Goal: Task Accomplishment & Management: Use online tool/utility

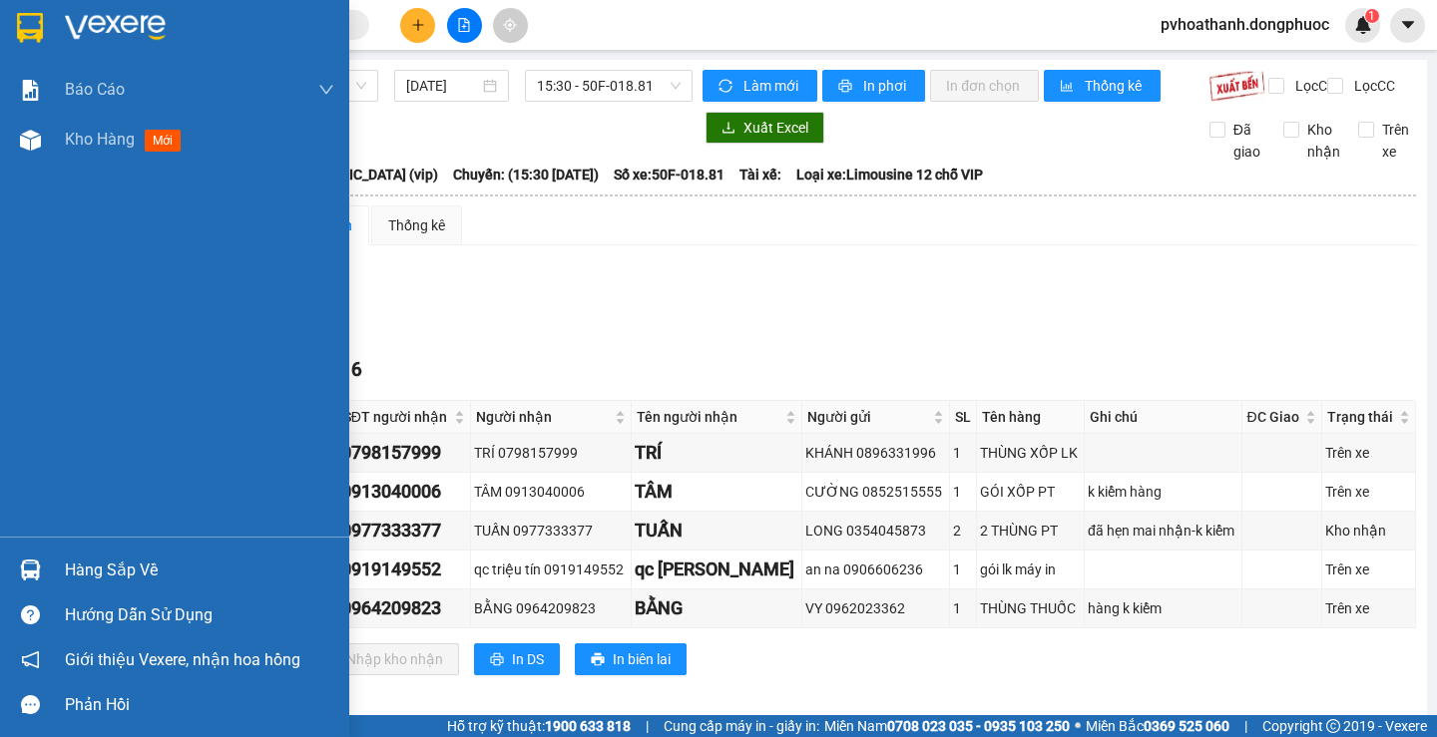
click at [43, 559] on div at bounding box center [30, 570] width 35 height 35
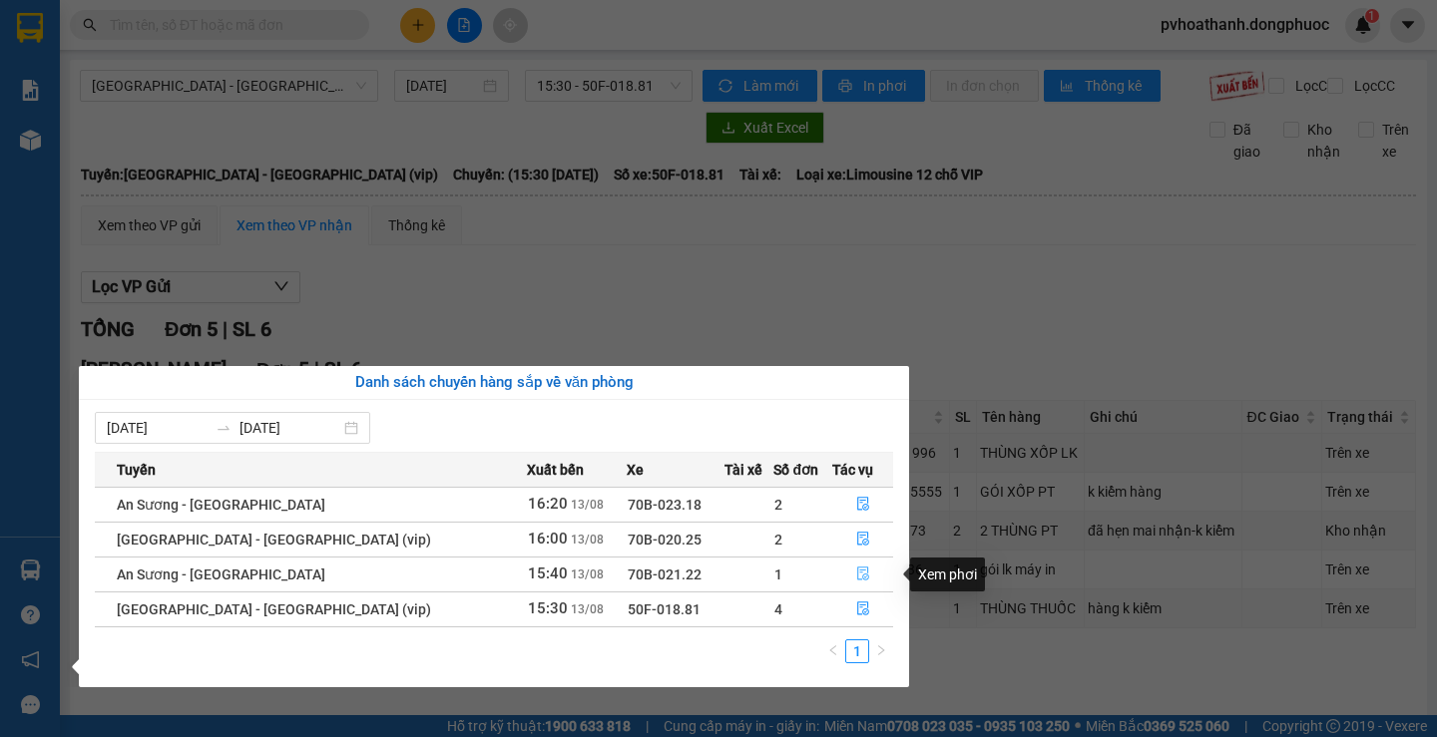
click at [856, 577] on icon "file-done" at bounding box center [863, 574] width 14 height 14
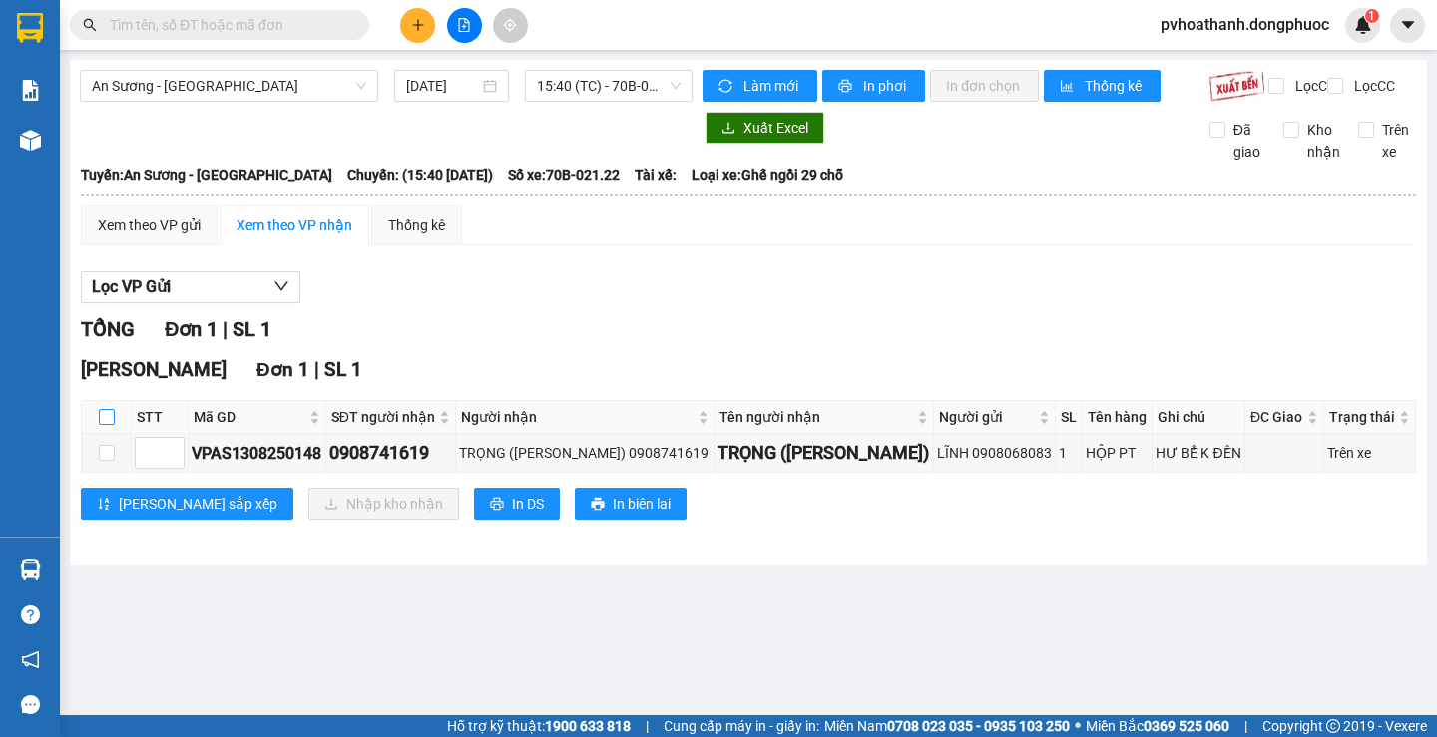
click at [99, 425] on input "checkbox" at bounding box center [107, 417] width 16 height 16
checkbox input "true"
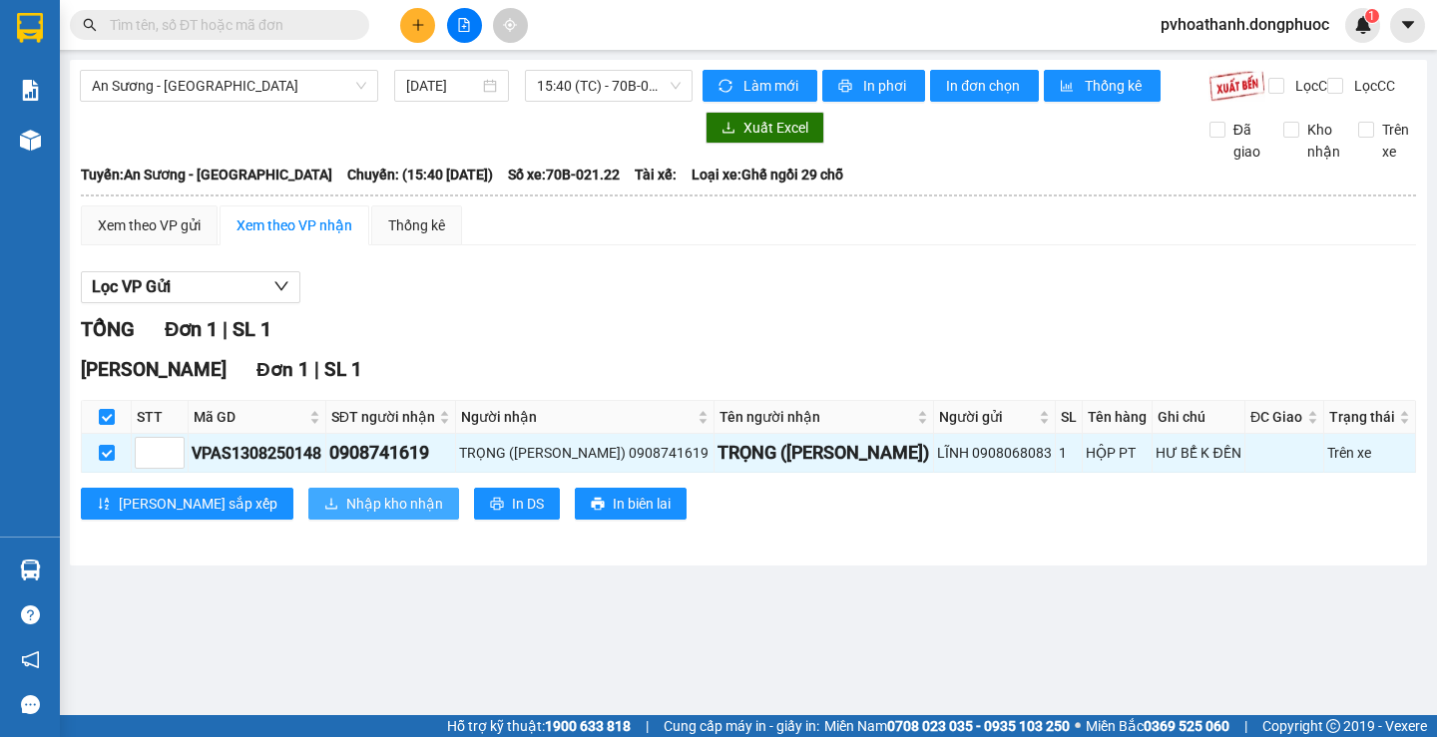
click at [308, 513] on button "Nhập kho nhận" at bounding box center [383, 504] width 151 height 32
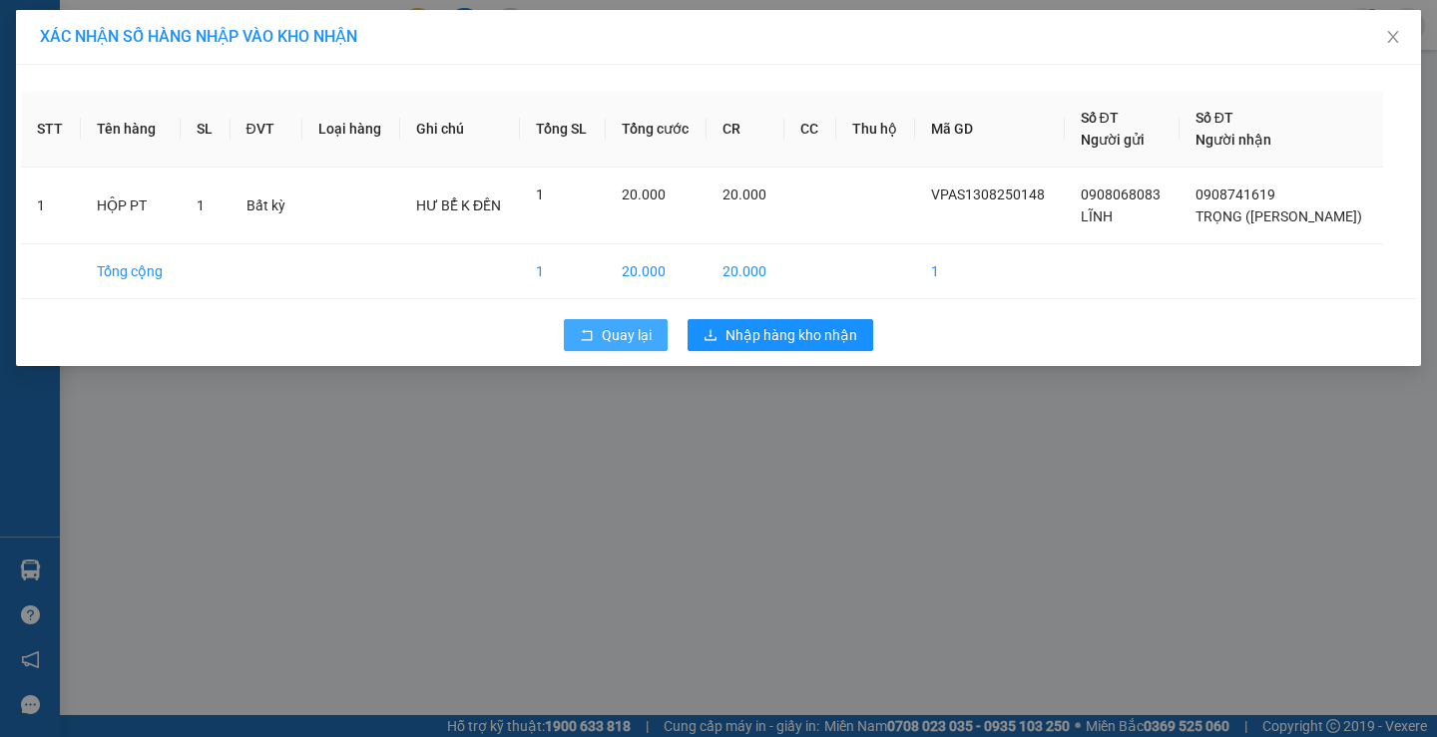
click at [595, 324] on button "Quay lại" at bounding box center [616, 335] width 104 height 32
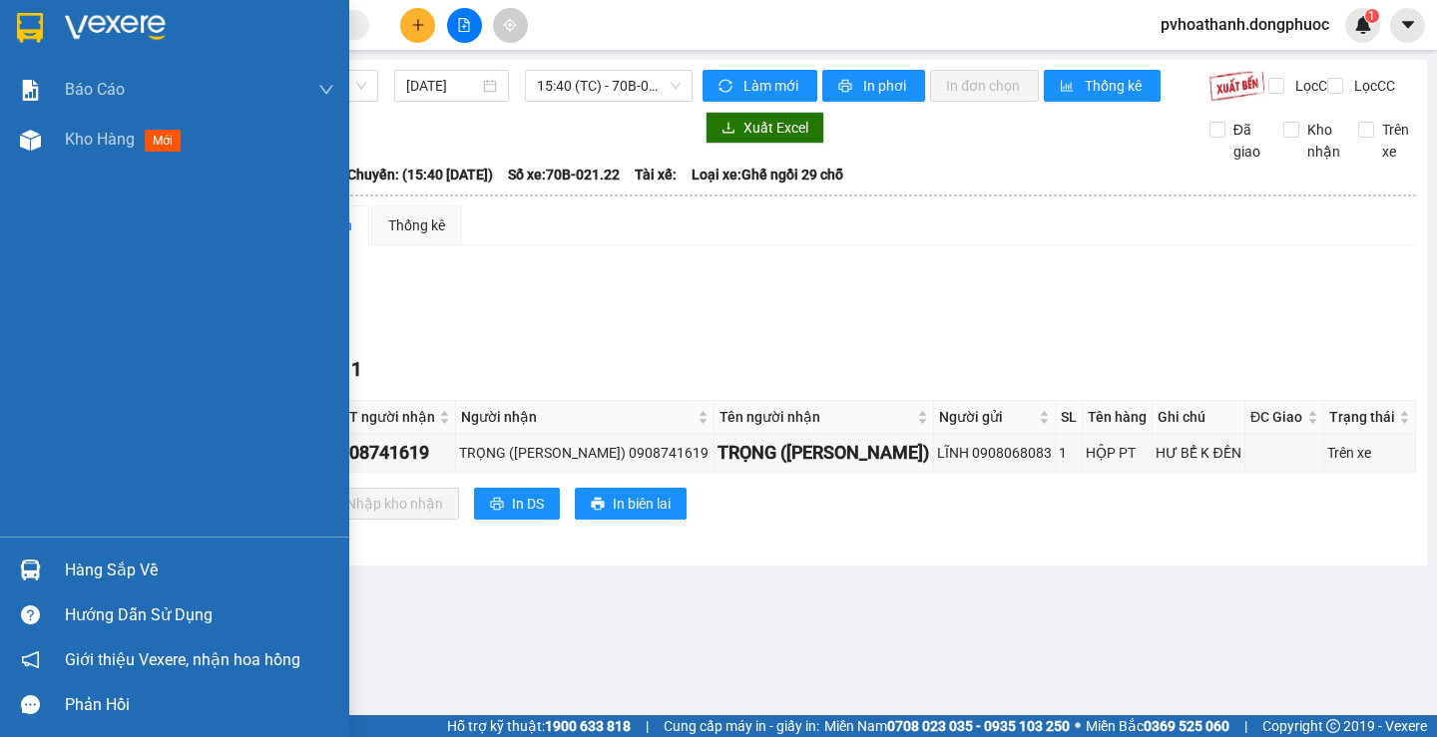
click at [96, 578] on div "Hàng sắp về" at bounding box center [199, 571] width 269 height 30
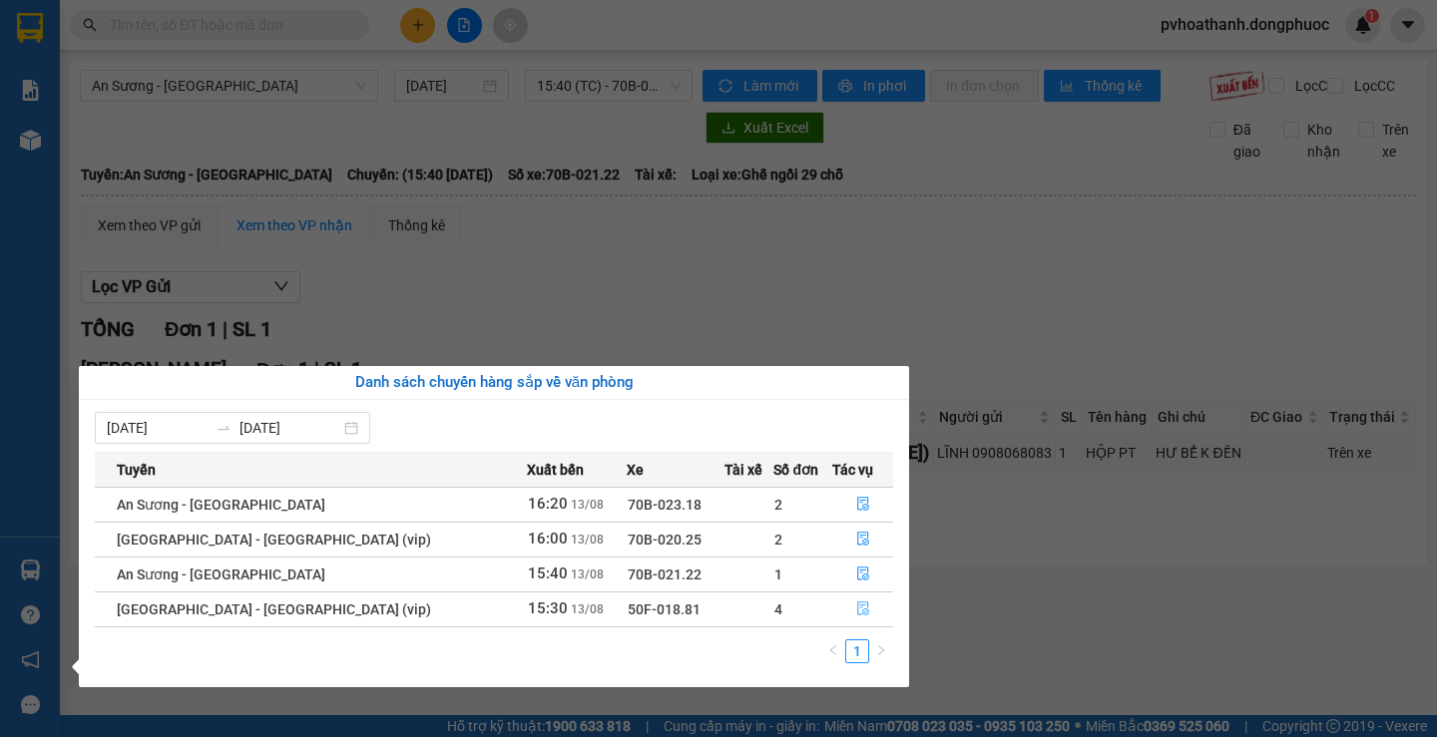
click at [859, 606] on icon "file-done" at bounding box center [863, 609] width 14 height 14
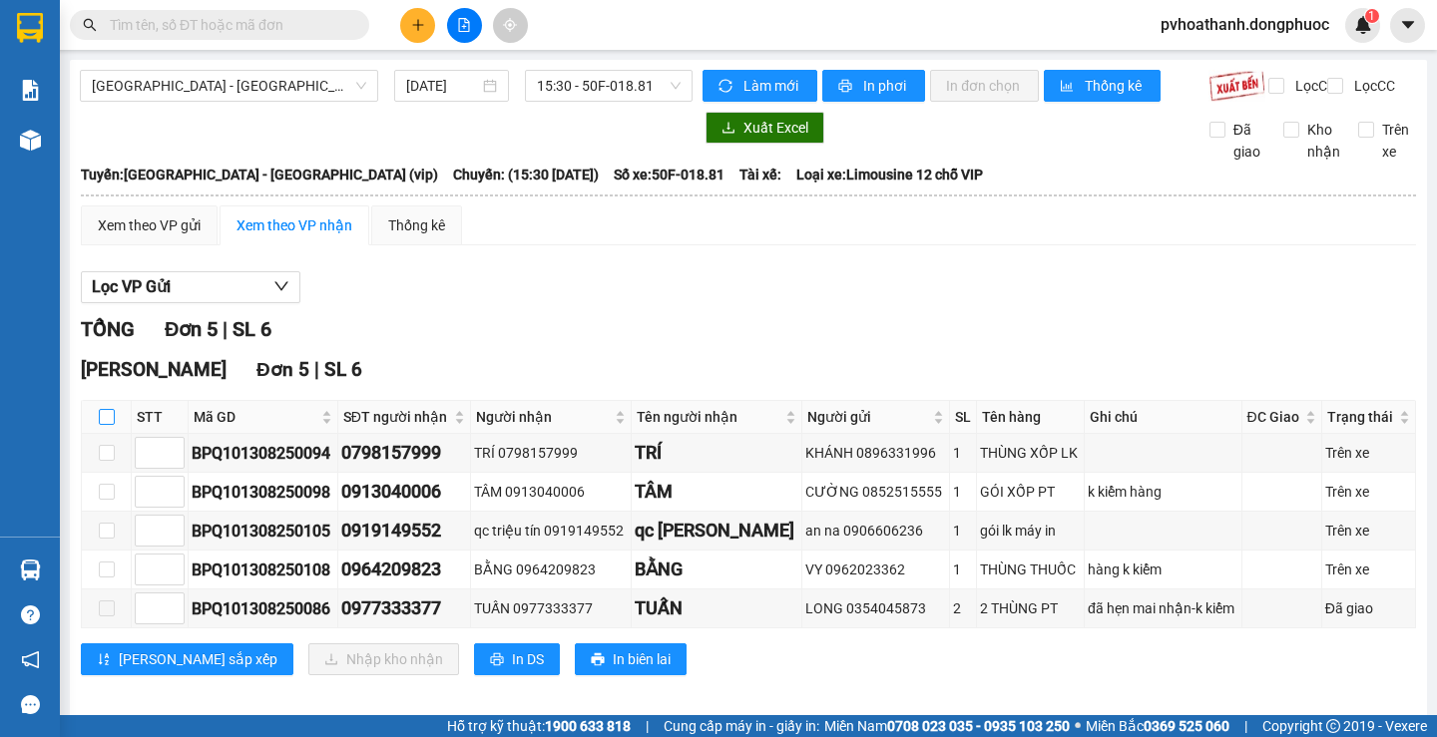
click at [104, 425] on input "checkbox" at bounding box center [107, 417] width 16 height 16
checkbox input "true"
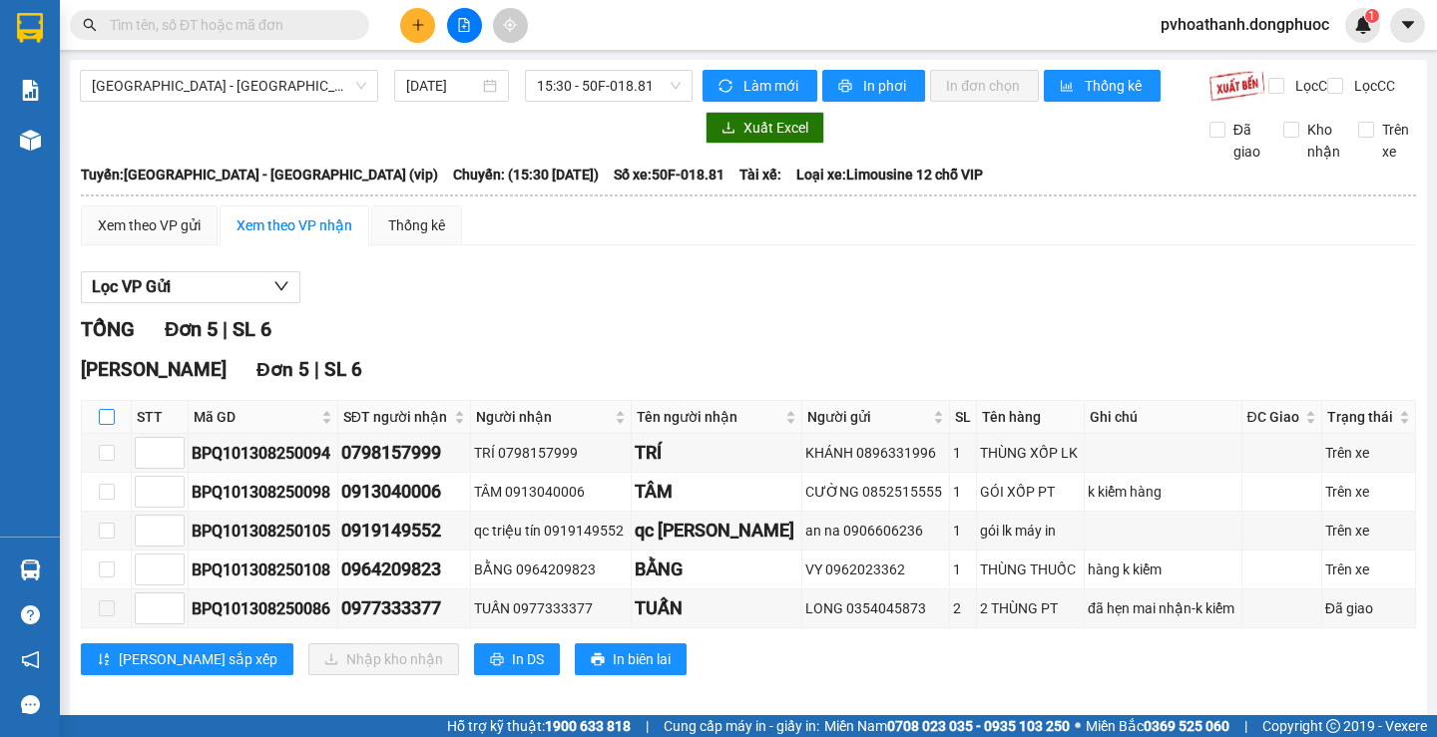
checkbox input "true"
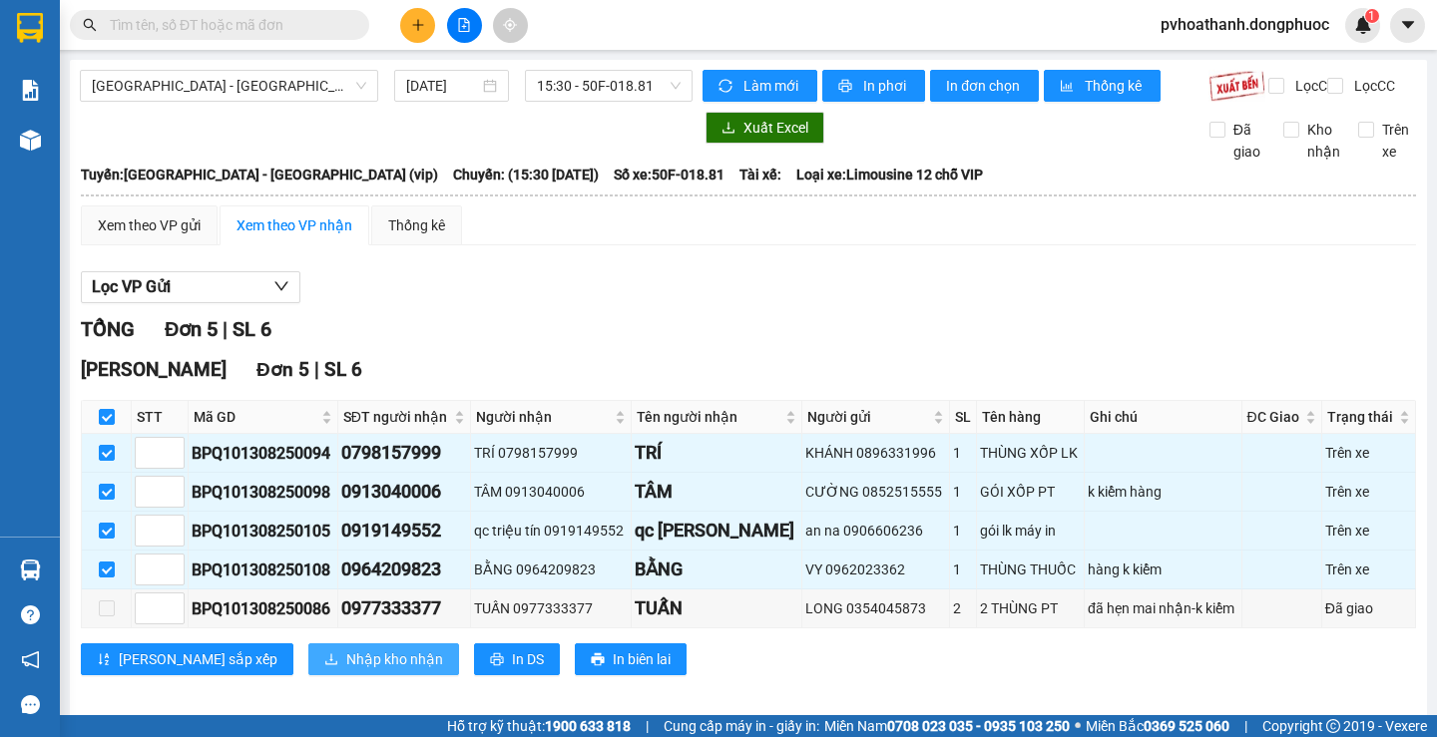
click at [346, 671] on span "Nhập kho nhận" at bounding box center [394, 660] width 97 height 22
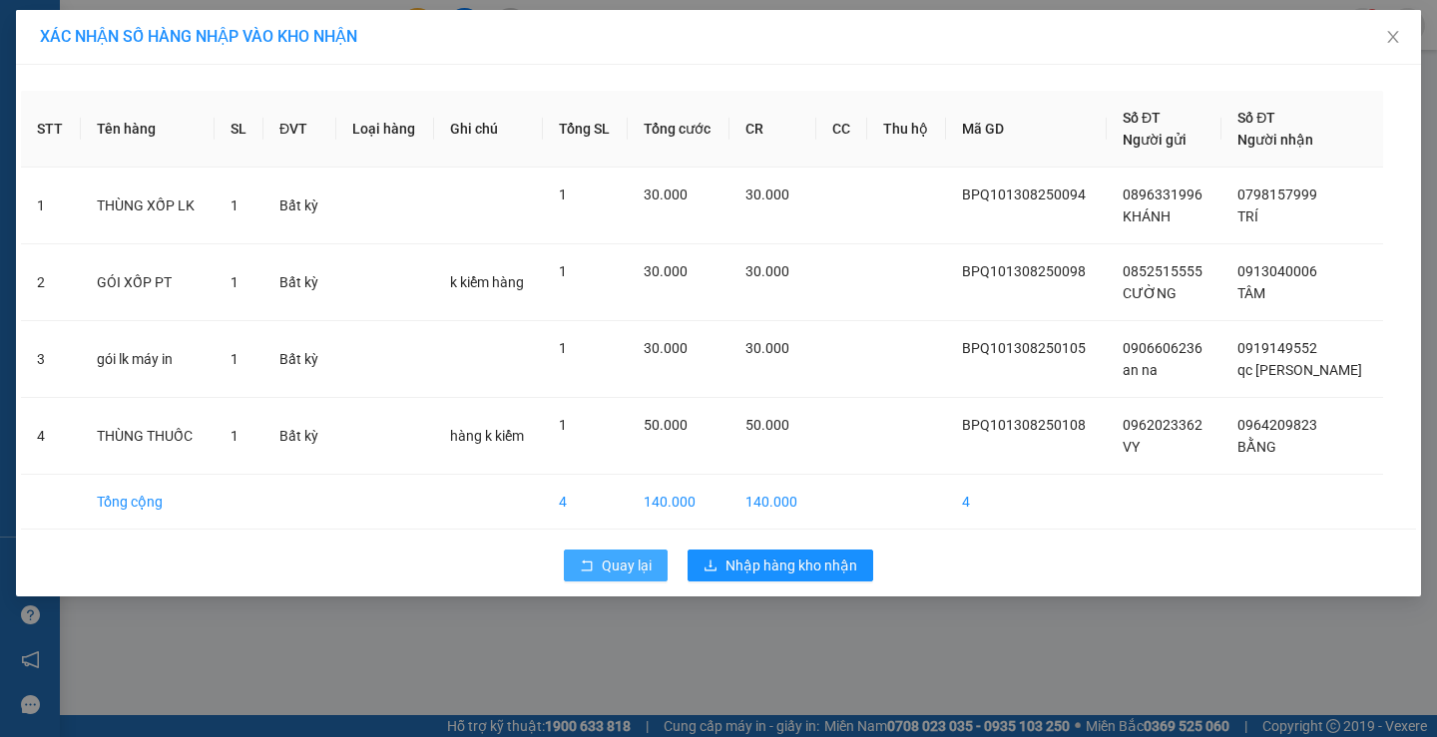
click at [575, 557] on button "Quay lại" at bounding box center [616, 566] width 104 height 32
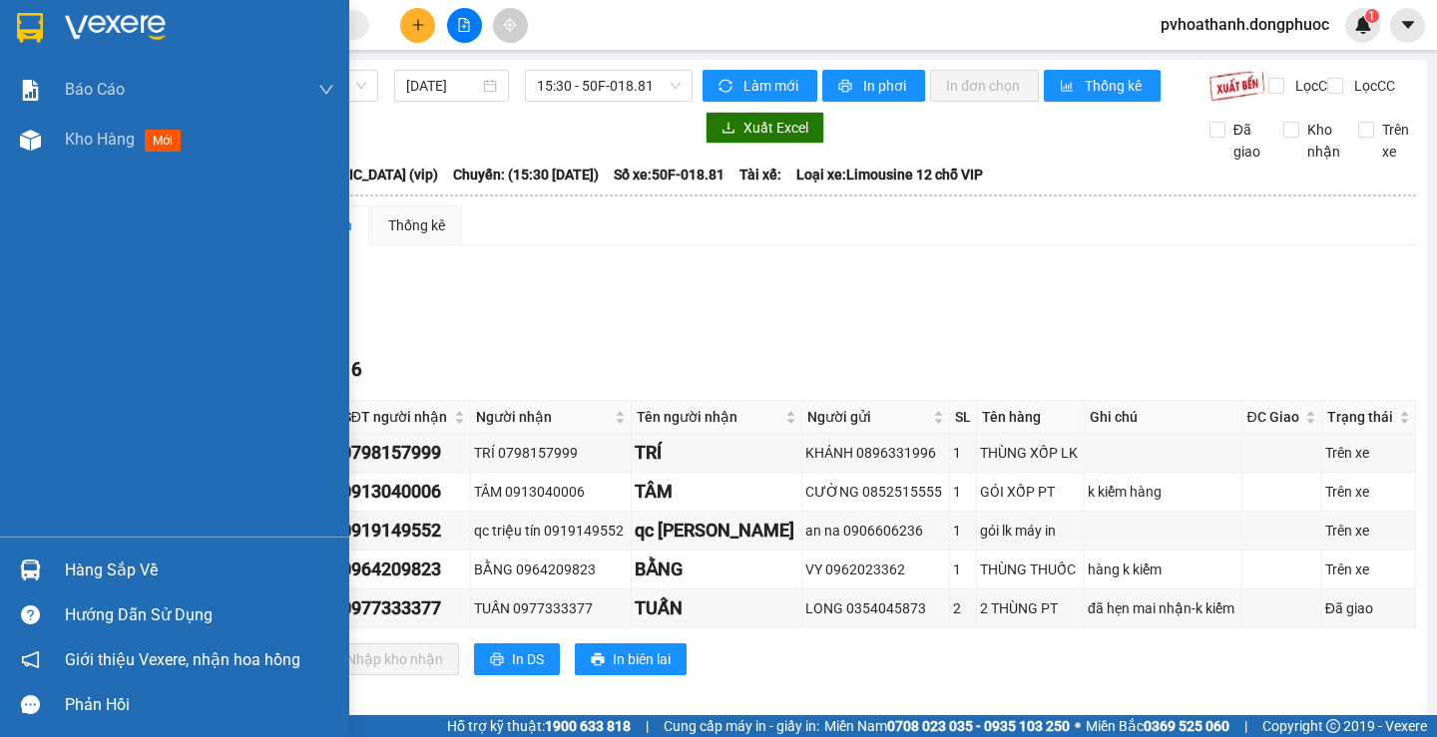
click at [43, 561] on div at bounding box center [30, 570] width 35 height 35
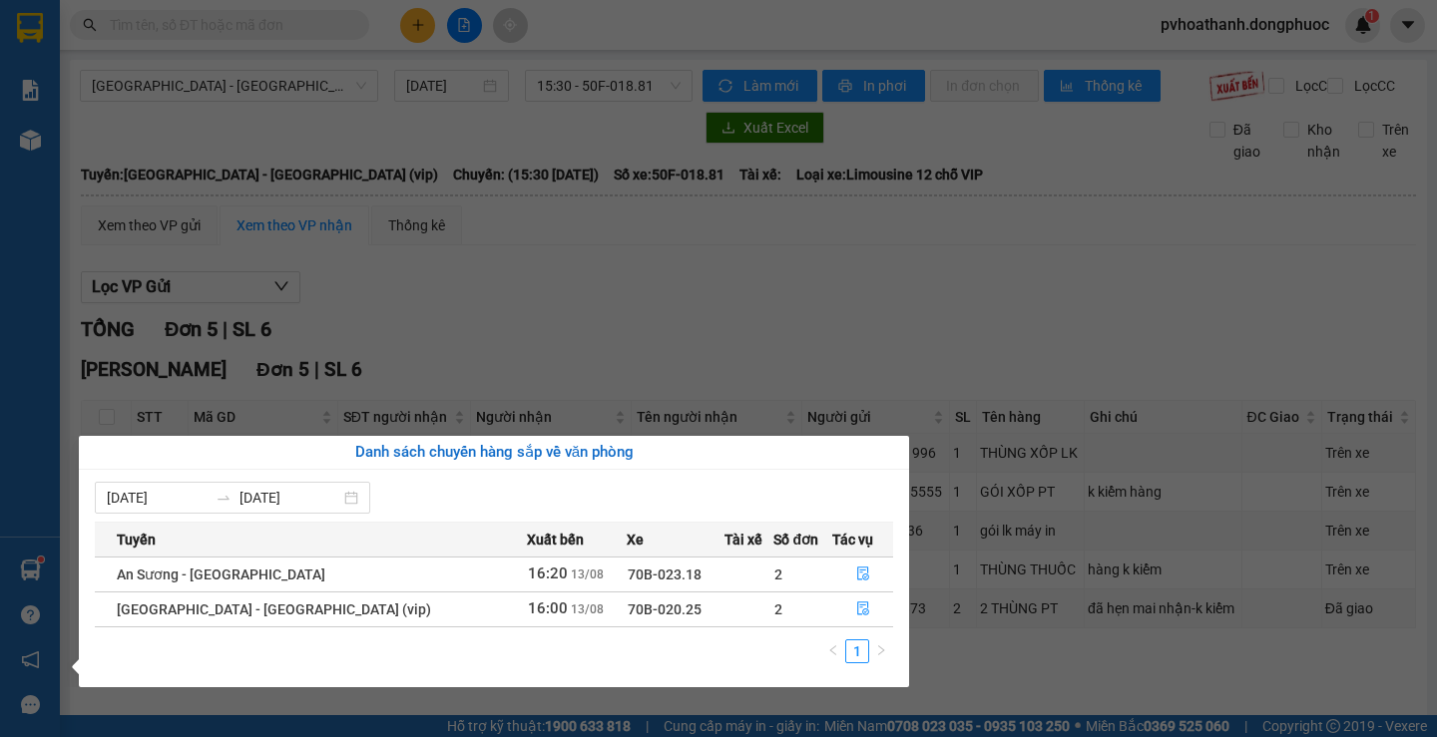
click at [772, 346] on section "Kết quả tìm kiếm ( 0 ) Bộ lọc No Data pvhoathanh.dongphuoc 1 Báo cáo Mẫu 1: Báo…" at bounding box center [718, 368] width 1437 height 737
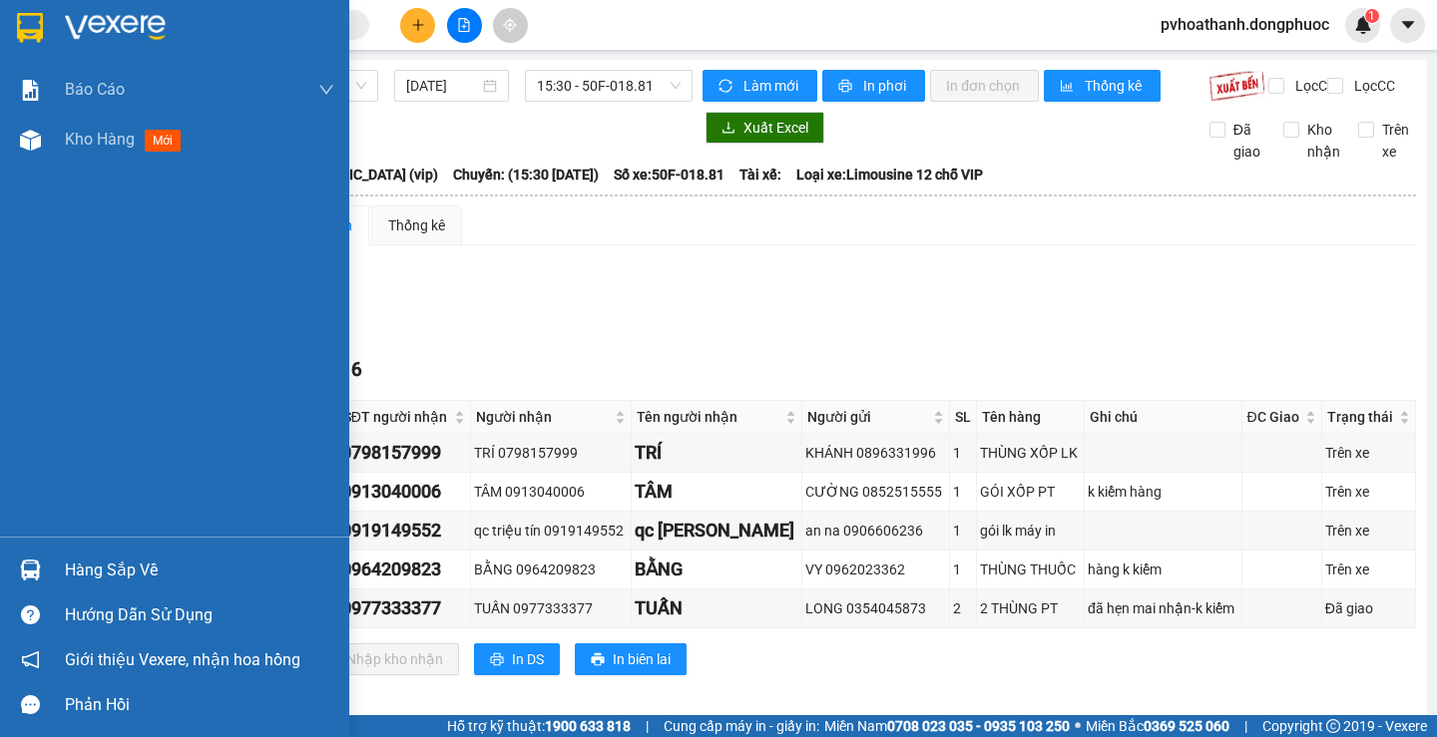
click at [99, 563] on div "Hàng sắp về" at bounding box center [199, 571] width 269 height 30
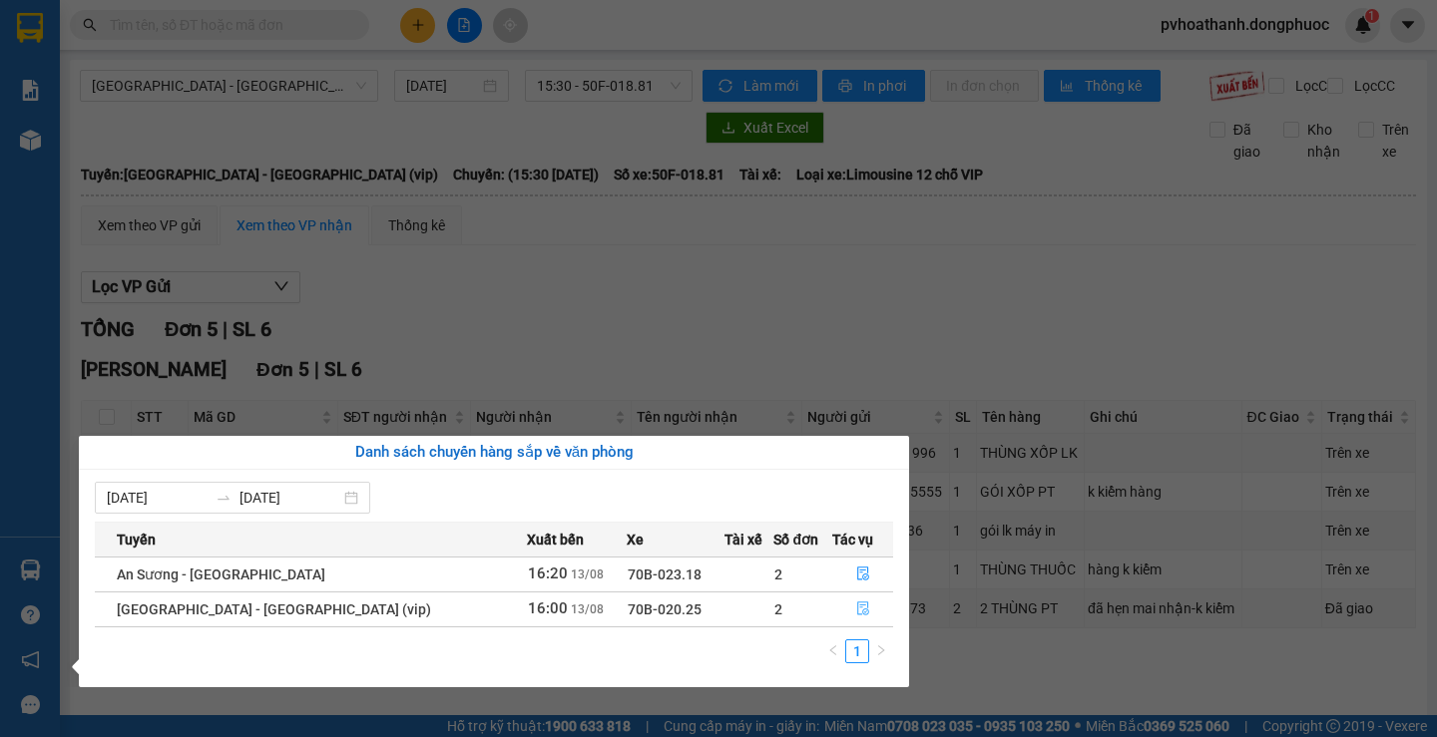
click at [856, 617] on span "file-done" at bounding box center [863, 610] width 14 height 16
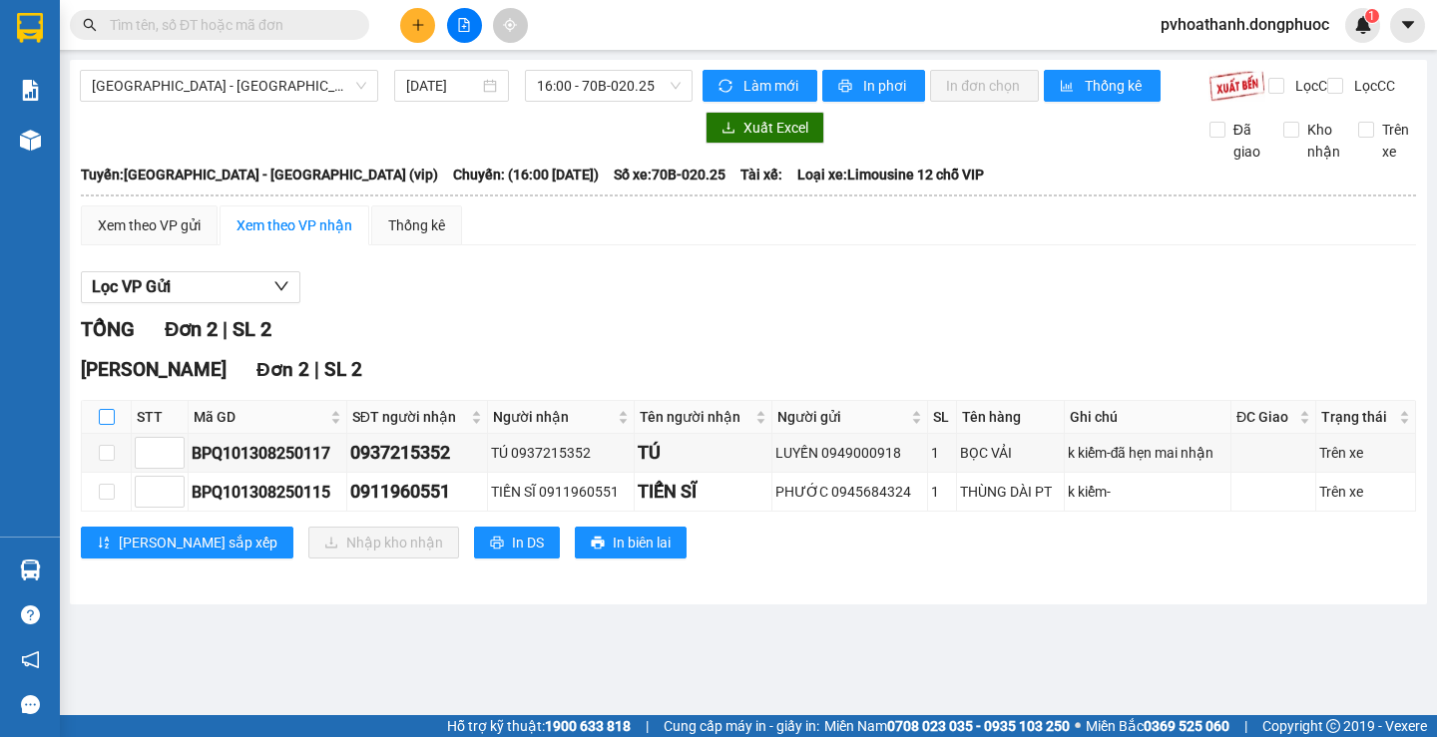
click at [114, 425] on input "checkbox" at bounding box center [107, 417] width 16 height 16
checkbox input "true"
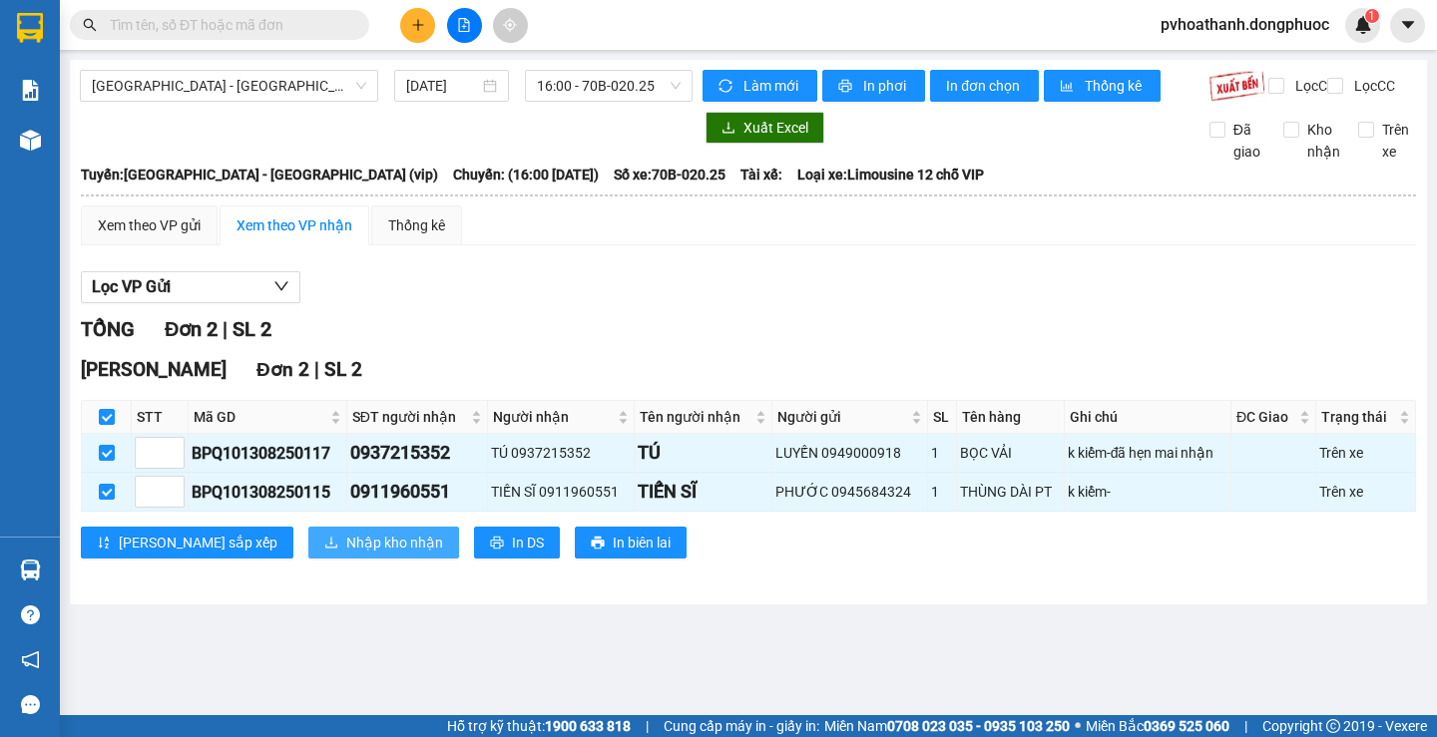
click at [346, 552] on span "Nhập kho nhận" at bounding box center [394, 543] width 97 height 22
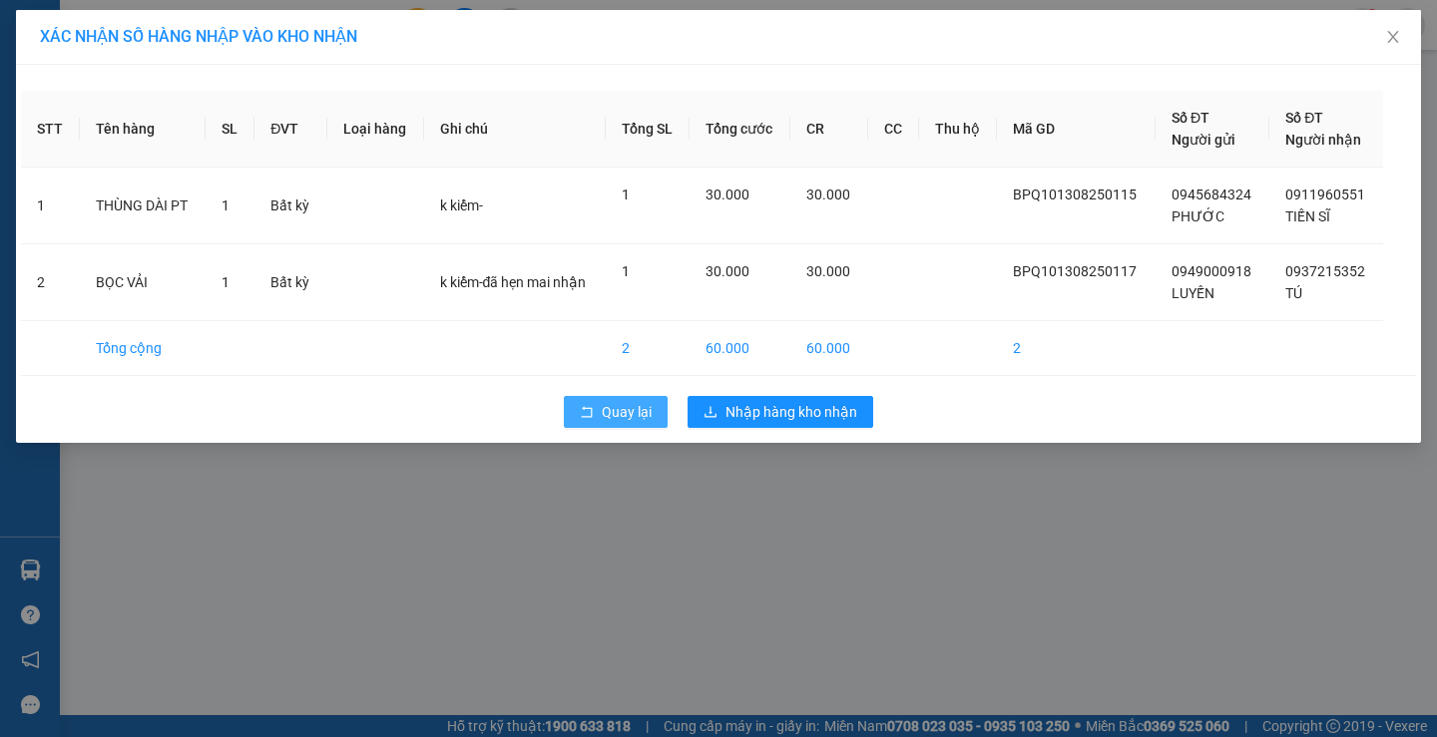
click at [593, 410] on icon "rollback" at bounding box center [587, 412] width 14 height 14
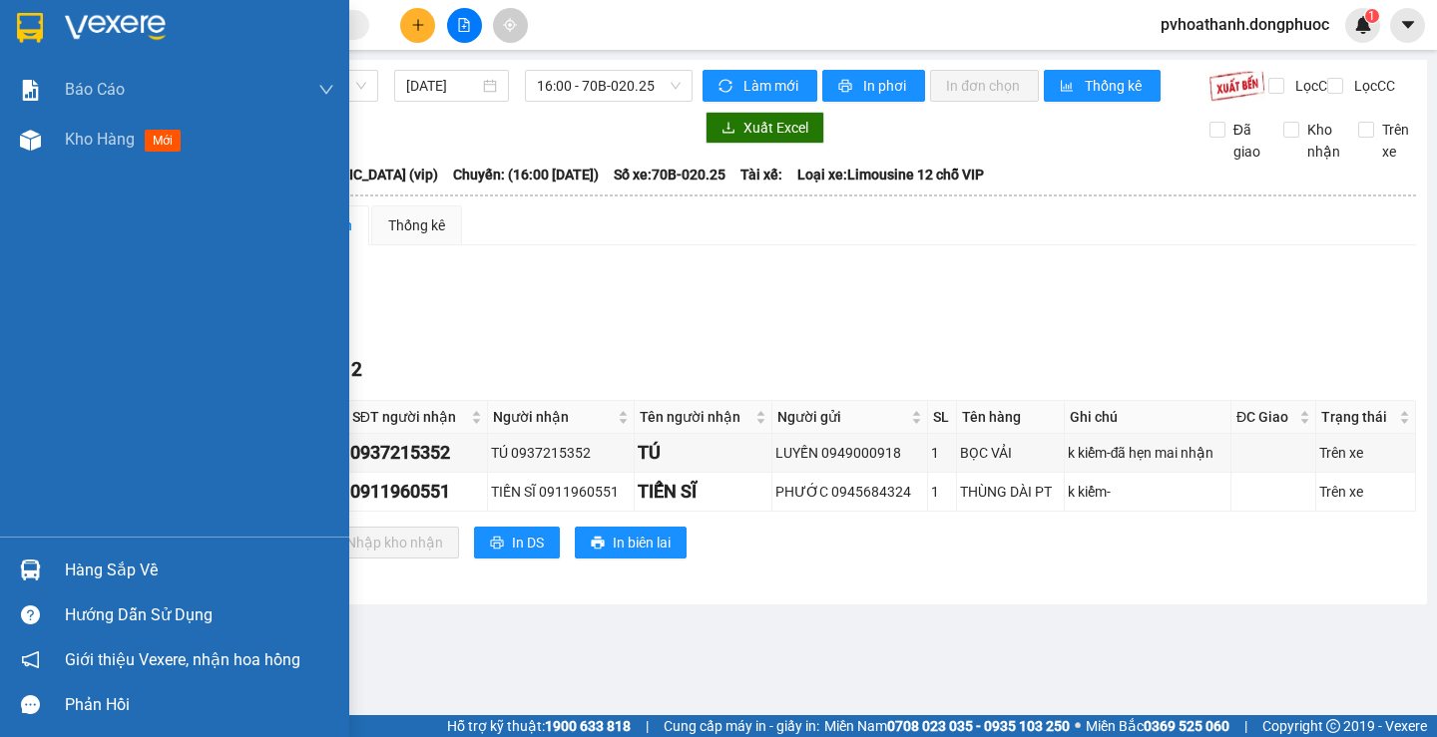
drag, startPoint x: 98, startPoint y: 567, endPoint x: 238, endPoint y: 569, distance: 140.7
click at [98, 568] on div "Hàng sắp về" at bounding box center [199, 571] width 269 height 30
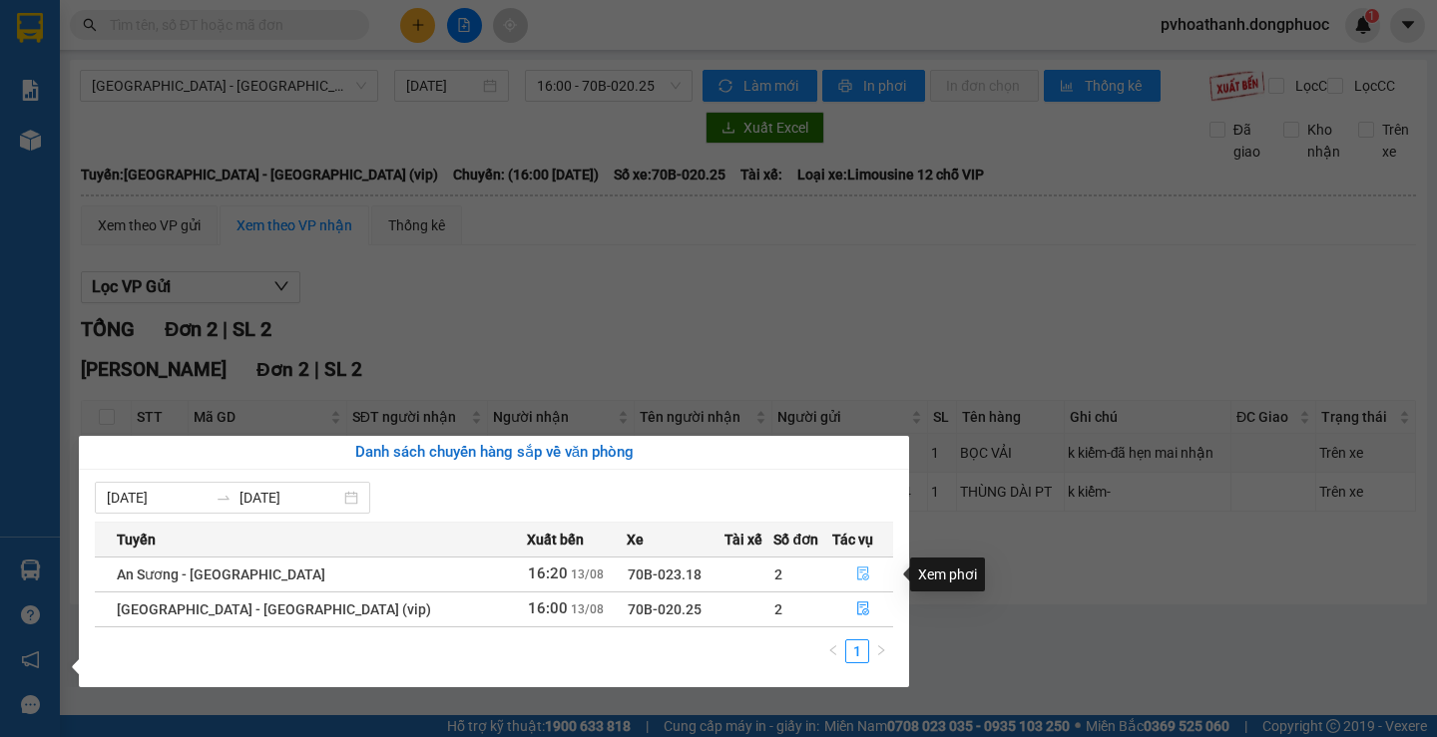
click at [856, 574] on icon "file-done" at bounding box center [863, 574] width 14 height 14
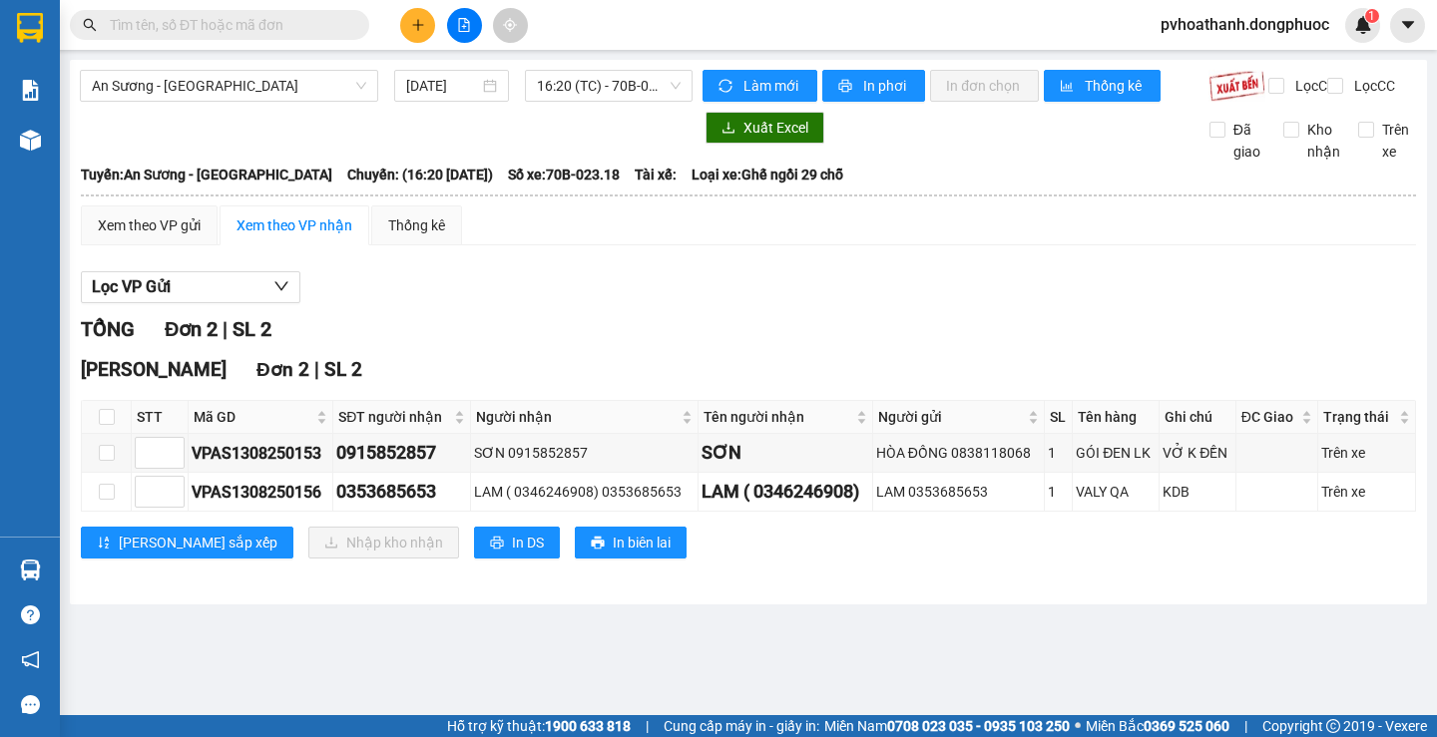
click at [97, 425] on th at bounding box center [107, 417] width 50 height 33
click at [107, 425] on input "checkbox" at bounding box center [107, 417] width 16 height 16
checkbox input "true"
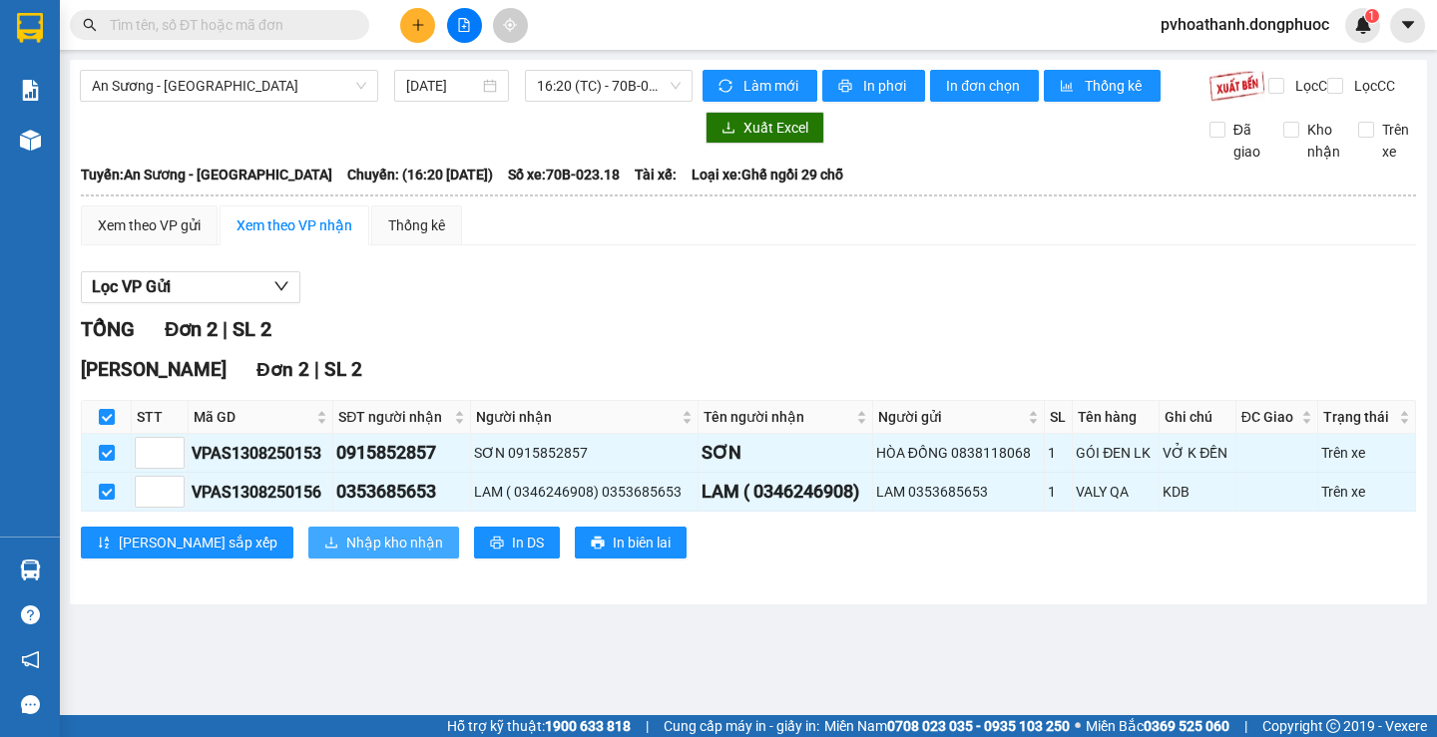
click at [346, 554] on span "Nhập kho nhận" at bounding box center [394, 543] width 97 height 22
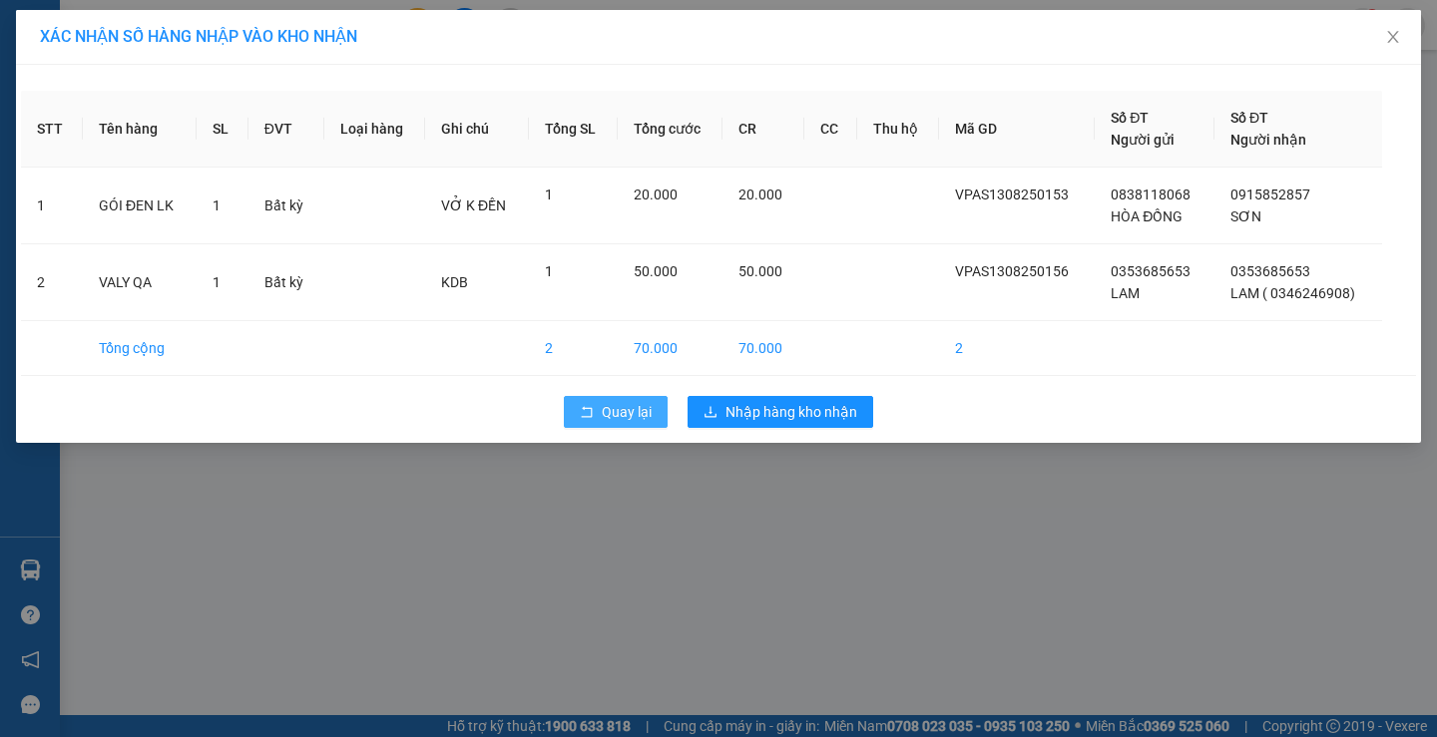
click at [599, 409] on button "Quay lại" at bounding box center [616, 412] width 104 height 32
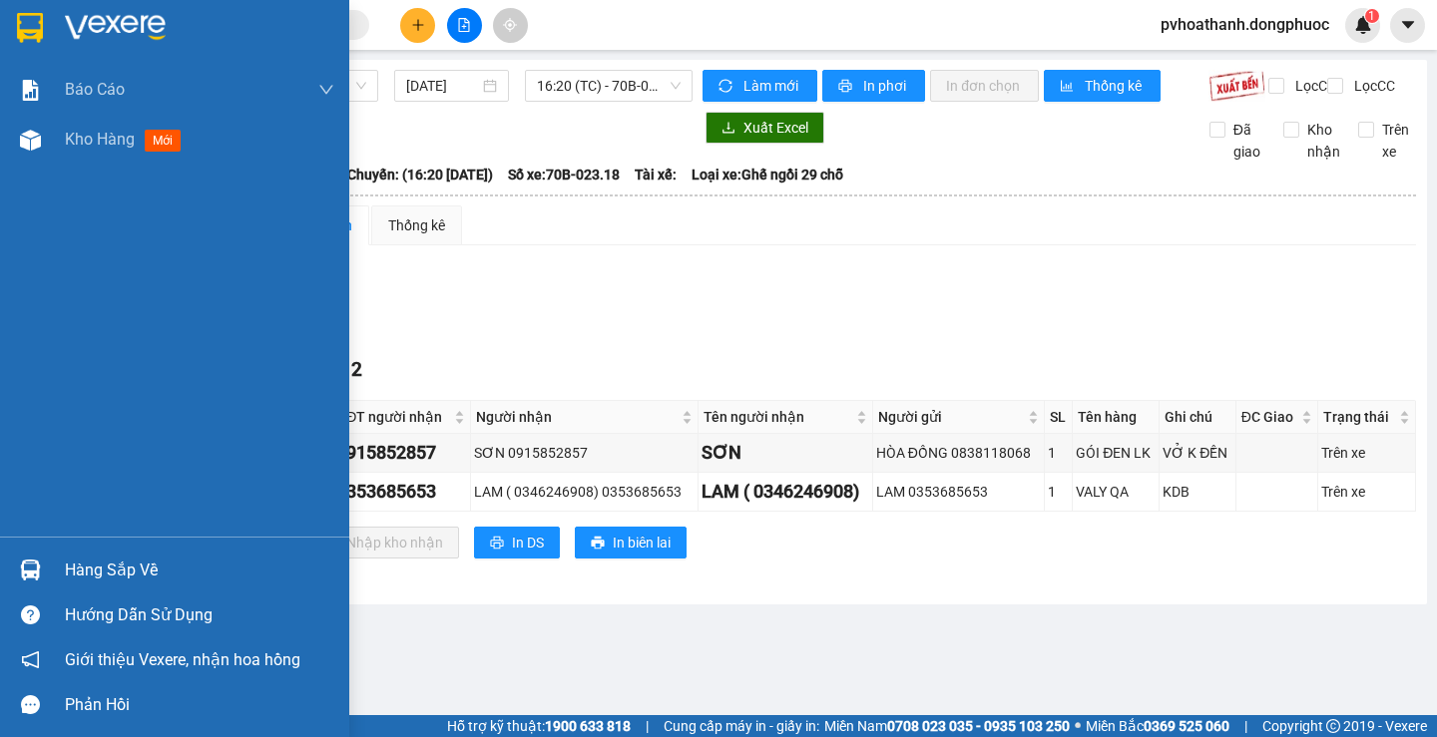
click at [76, 563] on div "Hàng sắp về" at bounding box center [199, 571] width 269 height 30
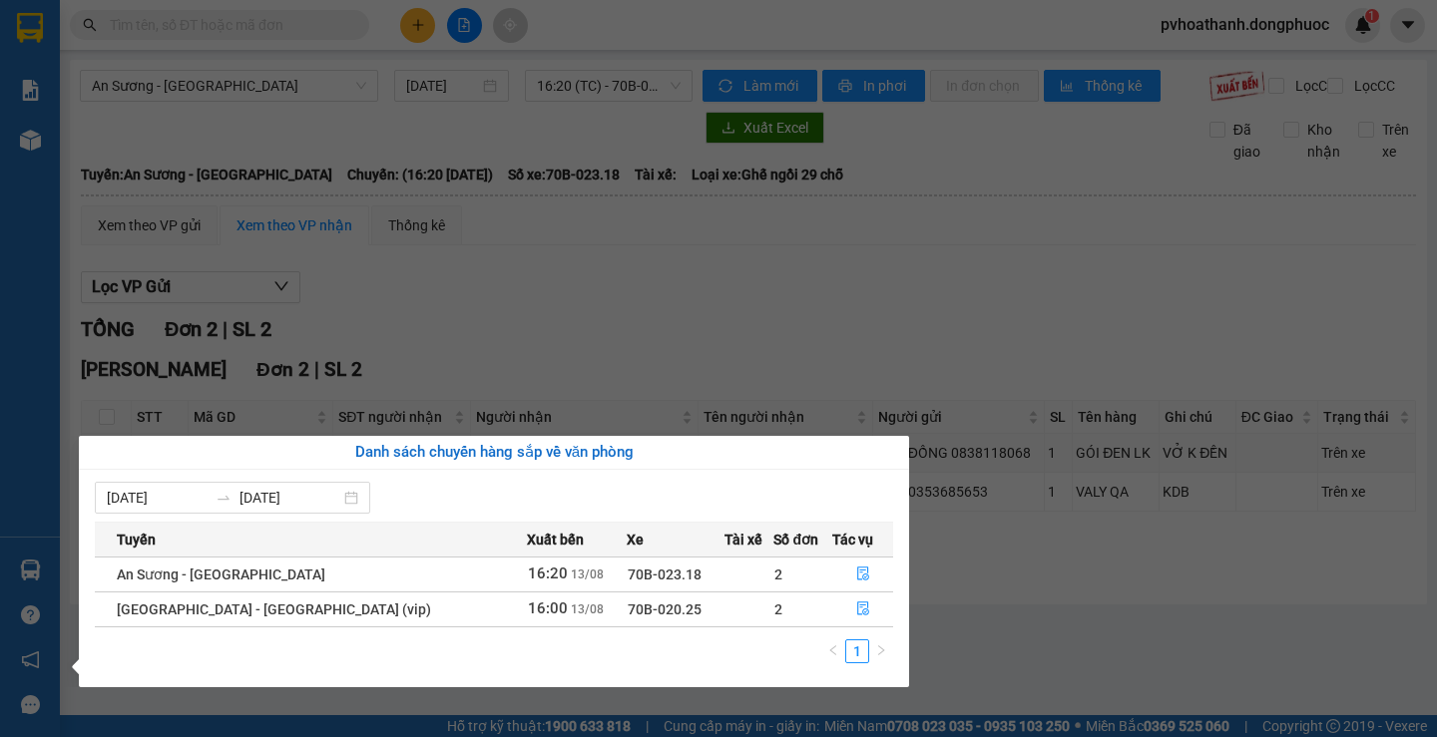
drag, startPoint x: 814, startPoint y: 371, endPoint x: 820, endPoint y: 313, distance: 58.2
click at [817, 344] on section "Kết quả tìm kiếm ( 0 ) Bộ lọc No Data pvhoathanh.dongphuoc 1 Báo cáo Mẫu 1: Báo…" at bounding box center [718, 368] width 1437 height 737
